Goal: Information Seeking & Learning: Learn about a topic

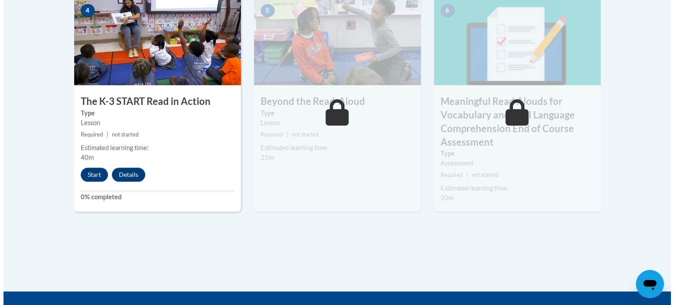
scroll to position [574, 0]
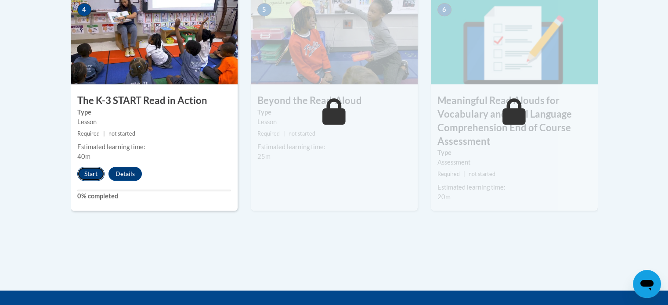
click at [84, 175] on button "Start" at bounding box center [90, 174] width 27 height 14
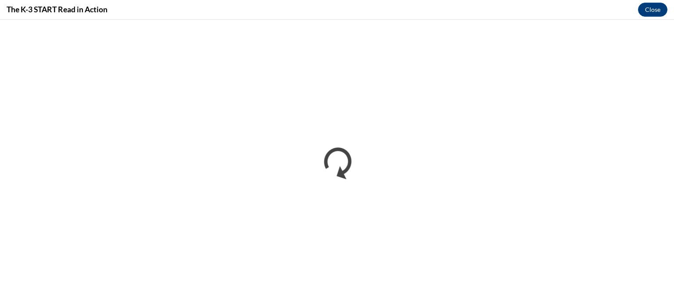
scroll to position [0, 0]
